Goal: Task Accomplishment & Management: Use online tool/utility

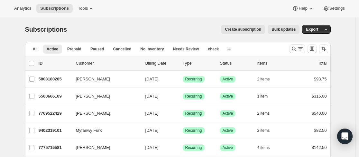
click at [298, 50] on icon "Search and filter results" at bounding box center [294, 48] width 6 height 6
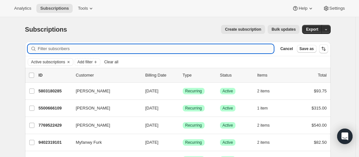
click at [100, 52] on input "Filter subscribers" at bounding box center [156, 48] width 236 height 9
click at [84, 61] on span "Add filter" at bounding box center [85, 61] width 15 height 5
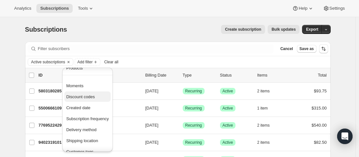
scroll to position [64, 0]
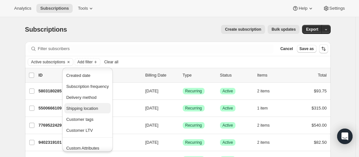
click at [103, 107] on span "Shipping location" at bounding box center [87, 108] width 43 height 6
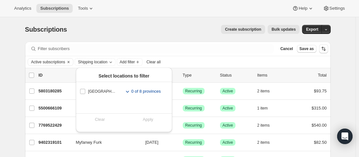
click at [147, 90] on span "0 of 8 provinces" at bounding box center [146, 91] width 30 height 6
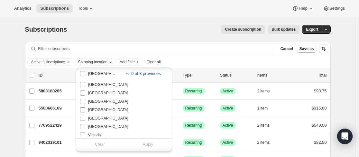
scroll to position [32, 0]
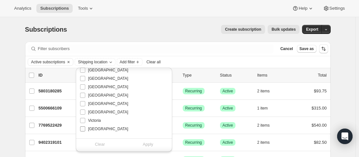
click at [100, 127] on span "[GEOGRAPHIC_DATA]" at bounding box center [108, 128] width 40 height 5
click at [85, 127] on input "[GEOGRAPHIC_DATA]" at bounding box center [82, 128] width 5 height 5
checkbox input "true"
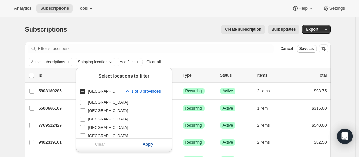
click at [149, 142] on span "Apply" at bounding box center [148, 144] width 11 height 6
click at [150, 141] on span "Apply" at bounding box center [148, 144] width 11 height 6
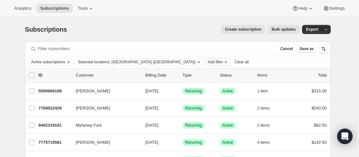
click at [196, 62] on icon "Clear" at bounding box center [198, 61] width 5 height 5
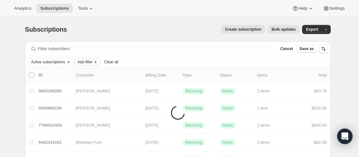
click at [96, 61] on icon "Add filter" at bounding box center [95, 61] width 5 height 5
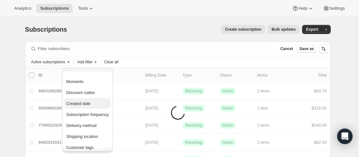
scroll to position [64, 0]
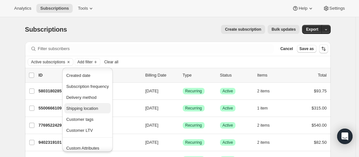
click at [100, 107] on span "Shipping location" at bounding box center [87, 108] width 43 height 6
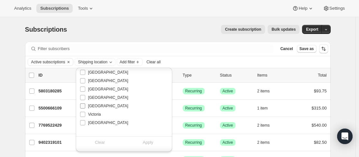
scroll to position [42, 0]
click at [98, 112] on span "Victoria" at bounding box center [94, 113] width 13 height 5
click at [85, 112] on input "Victoria" at bounding box center [82, 113] width 5 height 5
click at [95, 111] on span "Victoria" at bounding box center [94, 113] width 13 height 5
click at [85, 111] on input "Victoria" at bounding box center [82, 113] width 5 height 5
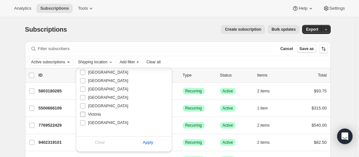
checkbox input "false"
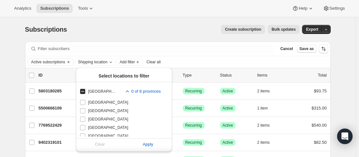
click at [233, 55] on div "Filter subscribers Cancel Save as" at bounding box center [178, 49] width 306 height 14
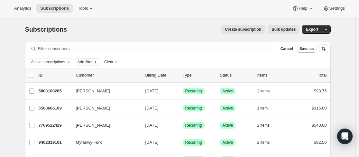
click at [93, 61] on span "Add filter" at bounding box center [85, 61] width 15 height 5
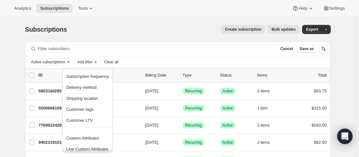
scroll to position [79, 0]
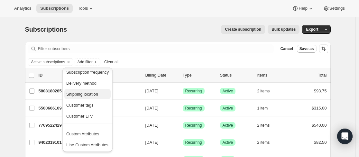
click at [98, 95] on span "Shipping location" at bounding box center [82, 93] width 32 height 5
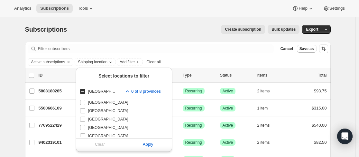
click at [205, 58] on div "Active subscriptions Shipping location Add filter Clear all" at bounding box center [178, 62] width 301 height 8
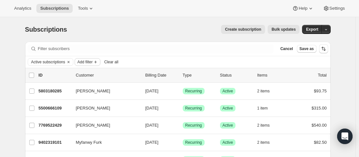
click at [97, 62] on icon "Add filter" at bounding box center [95, 61] width 5 height 5
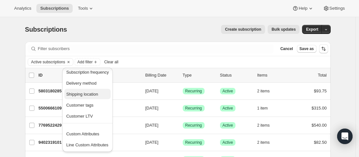
click at [100, 91] on span "Shipping location" at bounding box center [87, 94] width 43 height 6
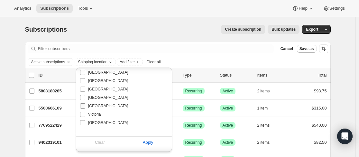
scroll to position [42, 0]
click at [95, 111] on span "Victoria" at bounding box center [94, 113] width 13 height 5
click at [85, 111] on input "Victoria" at bounding box center [82, 113] width 5 height 5
checkbox input "true"
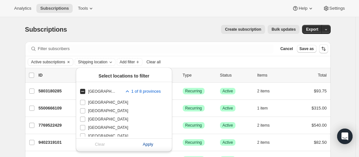
click at [149, 141] on span "Apply" at bounding box center [148, 144] width 11 height 6
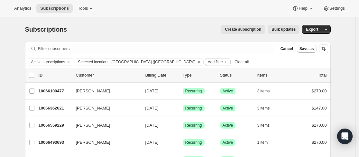
click at [208, 60] on span "Add filter" at bounding box center [215, 61] width 15 height 5
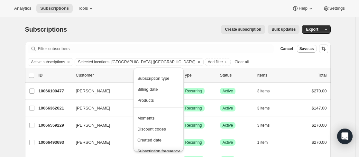
click at [196, 61] on button "Clear" at bounding box center [199, 61] width 6 height 7
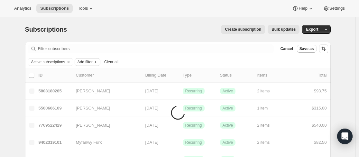
click at [84, 61] on span "Add filter" at bounding box center [85, 61] width 15 height 5
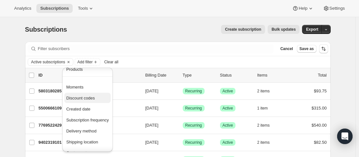
scroll to position [79, 0]
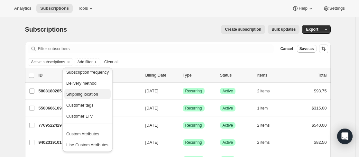
click at [92, 92] on span "Shipping location" at bounding box center [82, 93] width 32 height 5
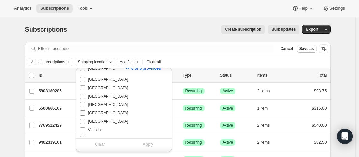
scroll to position [32, 0]
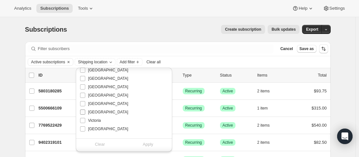
click at [98, 113] on span "[GEOGRAPHIC_DATA]" at bounding box center [108, 111] width 40 height 5
click at [85, 113] on input "[GEOGRAPHIC_DATA]" at bounding box center [82, 111] width 5 height 5
checkbox input "true"
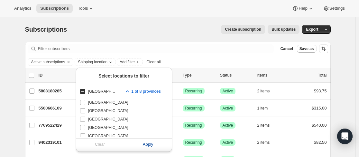
click at [143, 141] on span "Apply" at bounding box center [148, 144] width 11 height 6
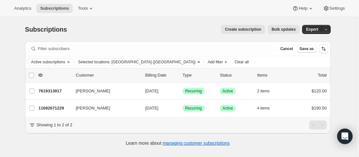
click at [196, 62] on icon "Clear" at bounding box center [198, 61] width 5 height 5
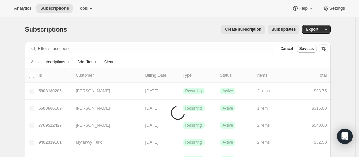
click at [139, 61] on div "Active subscriptions Add filter Clear all" at bounding box center [178, 62] width 301 height 8
click at [98, 62] on icon "Add filter" at bounding box center [95, 61] width 5 height 5
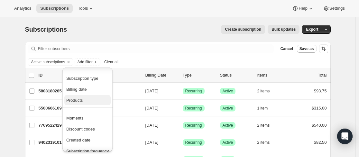
scroll to position [64, 0]
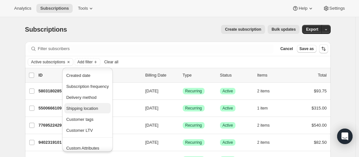
drag, startPoint x: 99, startPoint y: 97, endPoint x: 100, endPoint y: 107, distance: 9.7
click at [100, 107] on ul "Moments Discount codes Created date Subscription frequency Delivery method Ship…" at bounding box center [87, 91] width 46 height 87
click at [100, 107] on span "Shipping location" at bounding box center [87, 108] width 43 height 6
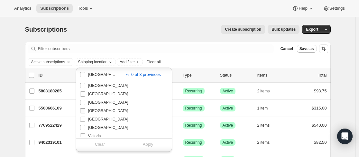
scroll to position [32, 0]
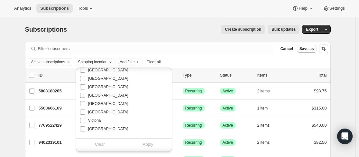
click at [105, 93] on span "[GEOGRAPHIC_DATA]" at bounding box center [108, 94] width 40 height 5
click at [85, 93] on input "[GEOGRAPHIC_DATA]" at bounding box center [82, 94] width 5 height 5
checkbox input "true"
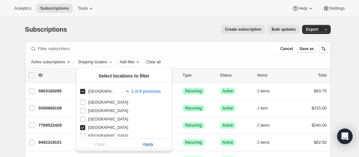
click at [151, 141] on span "Apply" at bounding box center [148, 144] width 11 height 6
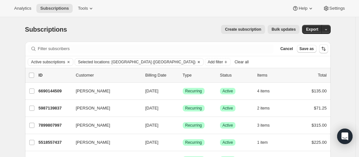
click at [196, 62] on icon "Clear" at bounding box center [198, 61] width 5 height 5
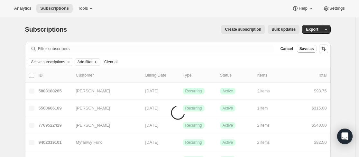
click at [93, 62] on span "Add filter" at bounding box center [85, 61] width 15 height 5
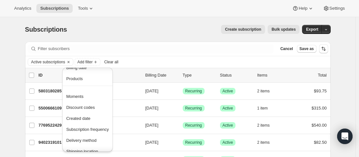
scroll to position [32, 0]
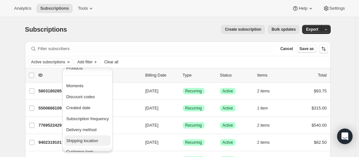
click at [88, 139] on span "Shipping location" at bounding box center [82, 140] width 32 height 5
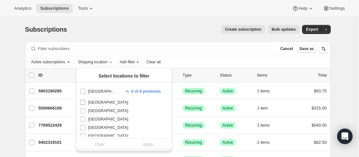
click at [111, 100] on span "[GEOGRAPHIC_DATA]" at bounding box center [108, 102] width 40 height 5
click at [85, 100] on input "[GEOGRAPHIC_DATA]" at bounding box center [82, 102] width 5 height 5
checkbox input "true"
click at [152, 141] on span "Apply" at bounding box center [148, 144] width 11 height 6
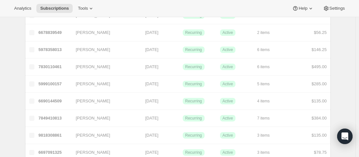
scroll to position [35, 0]
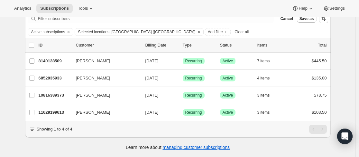
click at [196, 29] on icon "Clear" at bounding box center [198, 31] width 5 height 5
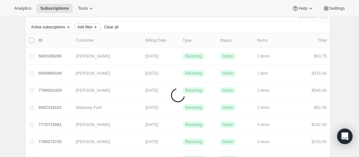
click at [95, 27] on icon "Add filter" at bounding box center [95, 26] width 5 height 5
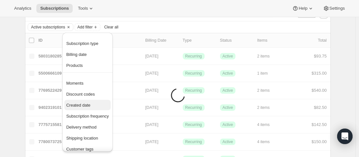
scroll to position [32, 0]
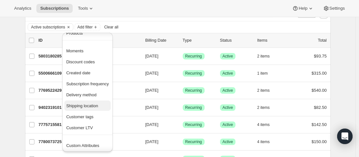
click at [96, 101] on button "Shipping location" at bounding box center [87, 105] width 46 height 10
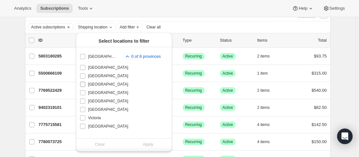
click at [105, 84] on span "[GEOGRAPHIC_DATA]" at bounding box center [108, 83] width 40 height 5
click at [85, 84] on input "[GEOGRAPHIC_DATA]" at bounding box center [82, 83] width 5 height 5
checkbox input "true"
click at [147, 143] on span "Apply" at bounding box center [148, 144] width 11 height 6
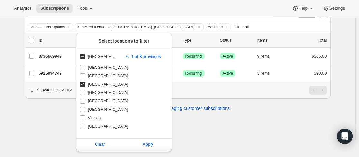
click at [196, 30] on button "Clear" at bounding box center [199, 27] width 6 height 7
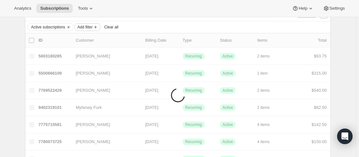
click at [92, 28] on span "Add filter" at bounding box center [85, 26] width 15 height 5
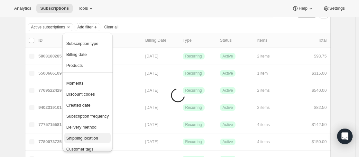
click at [92, 137] on span "Shipping location" at bounding box center [82, 137] width 32 height 5
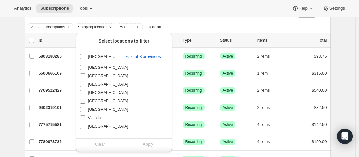
click at [112, 100] on span "[GEOGRAPHIC_DATA]" at bounding box center [108, 100] width 40 height 5
click at [85, 100] on input "[GEOGRAPHIC_DATA]" at bounding box center [82, 100] width 5 height 5
checkbox input "true"
click at [149, 141] on span "Apply" at bounding box center [148, 144] width 11 height 6
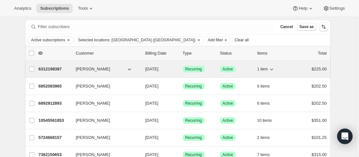
scroll to position [0, 0]
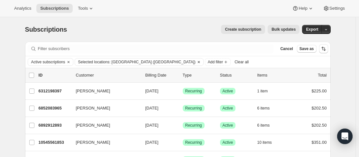
click at [196, 61] on icon "Clear" at bounding box center [198, 61] width 5 height 5
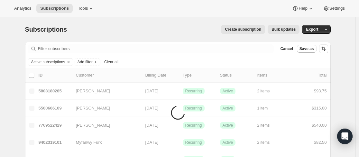
click at [69, 61] on icon "Clear" at bounding box center [68, 61] width 5 height 5
click at [46, 60] on span "Add filter" at bounding box center [38, 61] width 15 height 5
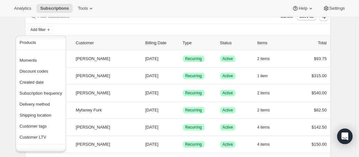
scroll to position [25, 0]
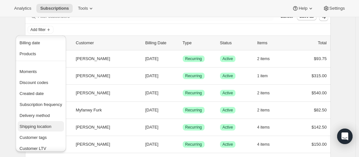
click at [47, 125] on span "Shipping location" at bounding box center [36, 126] width 32 height 5
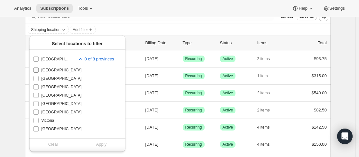
click at [53, 70] on span "[GEOGRAPHIC_DATA]" at bounding box center [62, 69] width 40 height 5
click at [39, 70] on input "[GEOGRAPHIC_DATA]" at bounding box center [35, 69] width 5 height 5
checkbox input "true"
click at [55, 80] on span "[GEOGRAPHIC_DATA]" at bounding box center [62, 78] width 40 height 5
click at [39, 80] on input "[GEOGRAPHIC_DATA]" at bounding box center [35, 78] width 5 height 5
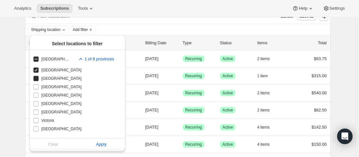
checkbox input "true"
drag, startPoint x: 56, startPoint y: 87, endPoint x: 56, endPoint y: 90, distance: 3.9
click at [56, 87] on span "[GEOGRAPHIC_DATA]" at bounding box center [62, 86] width 40 height 5
click at [39, 87] on input "[GEOGRAPHIC_DATA]" at bounding box center [35, 86] width 5 height 5
checkbox input "true"
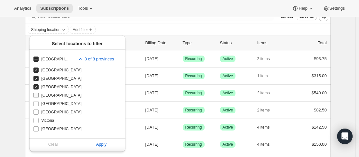
click at [56, 95] on span "[GEOGRAPHIC_DATA]" at bounding box center [62, 94] width 40 height 5
click at [39, 95] on input "[GEOGRAPHIC_DATA]" at bounding box center [35, 94] width 5 height 5
checkbox input "true"
click at [57, 104] on span "[GEOGRAPHIC_DATA]" at bounding box center [62, 103] width 40 height 5
click at [39, 104] on input "[GEOGRAPHIC_DATA]" at bounding box center [35, 103] width 5 height 5
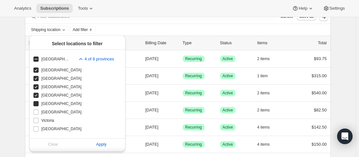
checkbox input "true"
click at [54, 113] on span "[GEOGRAPHIC_DATA]" at bounding box center [62, 111] width 40 height 5
click at [39, 113] on input "[GEOGRAPHIC_DATA]" at bounding box center [35, 111] width 5 height 5
checkbox input "true"
click at [53, 121] on span "Victoria" at bounding box center [48, 120] width 13 height 5
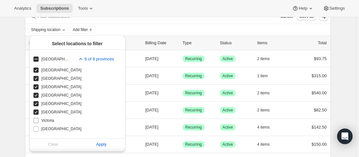
click at [39, 121] on input "Victoria" at bounding box center [35, 120] width 5 height 5
checkbox input "true"
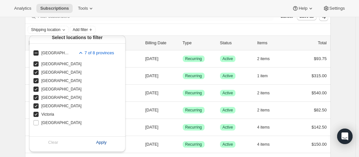
click at [105, 140] on span "Apply" at bounding box center [101, 142] width 11 height 6
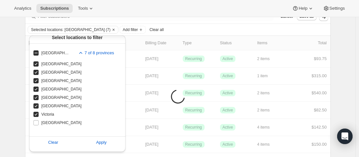
scroll to position [0, 0]
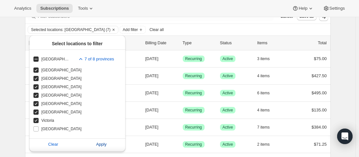
click at [103, 141] on span "Apply" at bounding box center [101, 144] width 11 height 6
click at [104, 141] on span "Apply" at bounding box center [101, 144] width 11 height 6
click at [214, 30] on div "Selected locations: [GEOGRAPHIC_DATA] (7) Add filter Clear all" at bounding box center [178, 30] width 301 height 8
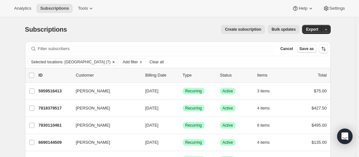
click at [113, 62] on icon "Clear" at bounding box center [114, 62] width 2 height 2
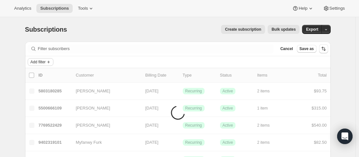
click at [51, 63] on icon "Add filter" at bounding box center [48, 61] width 5 height 5
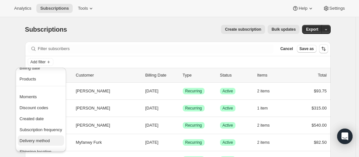
scroll to position [90, 0]
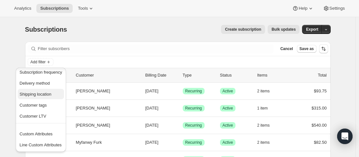
click at [50, 94] on span "Shipping location" at bounding box center [36, 93] width 32 height 5
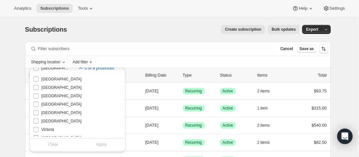
scroll to position [42, 0]
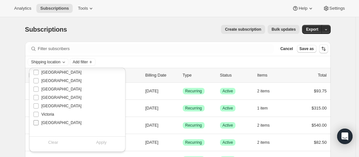
click at [60, 121] on span "[GEOGRAPHIC_DATA]" at bounding box center [62, 122] width 40 height 5
click at [39, 121] on input "[GEOGRAPHIC_DATA]" at bounding box center [35, 122] width 5 height 5
checkbox input "true"
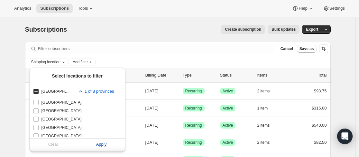
click at [95, 139] on button "Apply" at bounding box center [101, 144] width 56 height 10
click at [170, 58] on div "Selected locations: [GEOGRAPHIC_DATA] ([GEOGRAPHIC_DATA]) Add filter Clear all" at bounding box center [178, 62] width 301 height 8
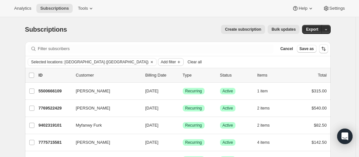
click at [176, 63] on icon "Add filter" at bounding box center [178, 61] width 5 height 5
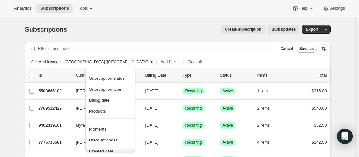
click at [176, 59] on div "Selected locations: [GEOGRAPHIC_DATA] ([GEOGRAPHIC_DATA]) Add filter Clear all" at bounding box center [178, 62] width 301 height 8
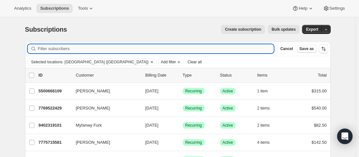
click at [164, 51] on input "Filter subscribers" at bounding box center [156, 48] width 236 height 9
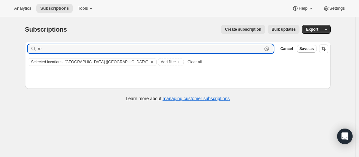
type input "r"
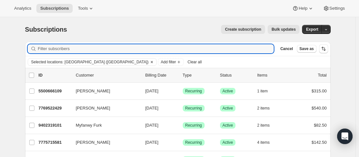
click at [63, 63] on span "Selected locations: [GEOGRAPHIC_DATA] ([GEOGRAPHIC_DATA])" at bounding box center [90, 61] width 118 height 5
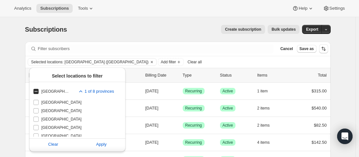
click at [34, 89] on input "[GEOGRAPHIC_DATA]" at bounding box center [35, 91] width 5 height 5
checkbox input "false"
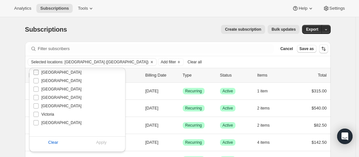
scroll to position [42, 0]
click at [59, 120] on span "[GEOGRAPHIC_DATA]" at bounding box center [62, 122] width 40 height 5
click at [39, 120] on input "[GEOGRAPHIC_DATA]" at bounding box center [35, 122] width 5 height 5
checkbox input "true"
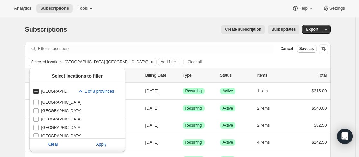
click at [105, 141] on span "Apply" at bounding box center [101, 144] width 11 height 6
click at [104, 141] on span "Apply" at bounding box center [101, 144] width 11 height 6
click at [188, 60] on div "Selected locations: [GEOGRAPHIC_DATA] ([GEOGRAPHIC_DATA]) Add filter Clear all" at bounding box center [178, 62] width 301 height 8
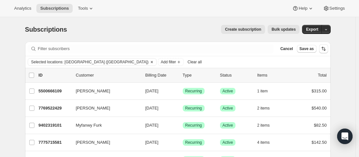
click at [149, 64] on icon "Clear" at bounding box center [151, 61] width 5 height 5
